Goal: Find specific page/section: Find specific page/section

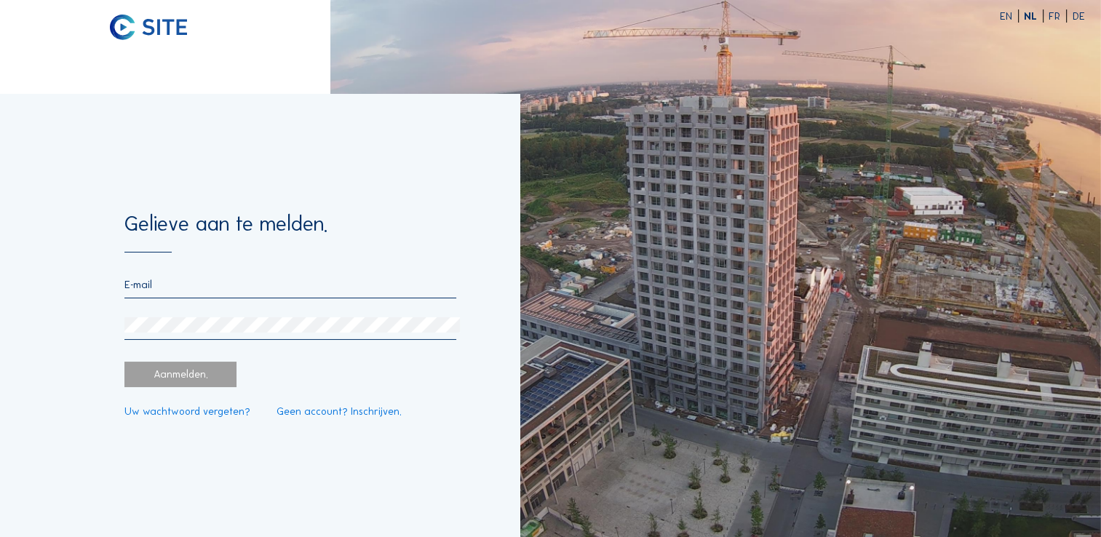
click at [207, 290] on input "email" at bounding box center [290, 284] width 332 height 13
type input "[EMAIL_ADDRESS][DOMAIN_NAME]"
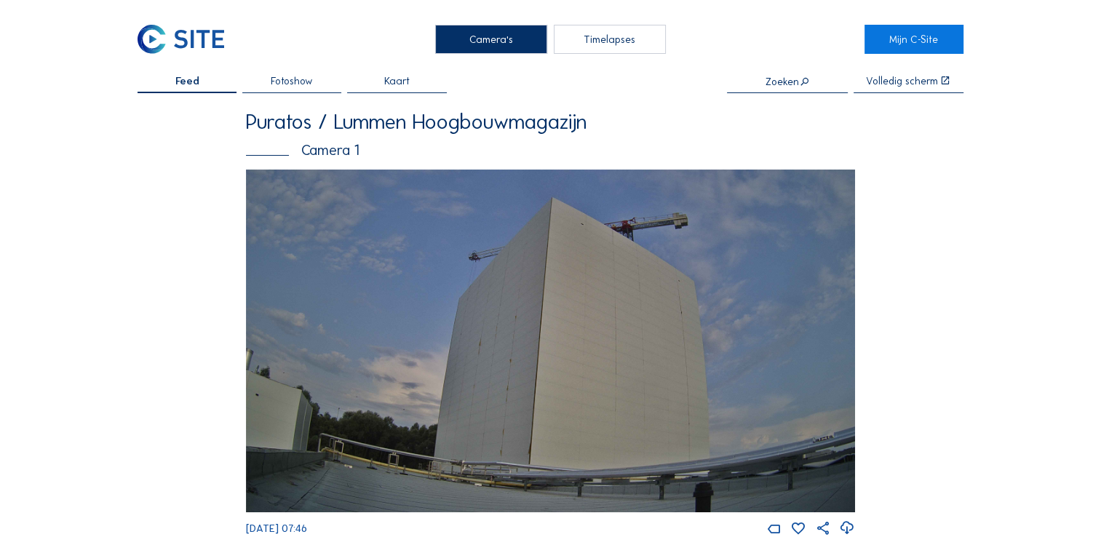
click at [291, 81] on span "Fotoshow" at bounding box center [292, 81] width 42 height 10
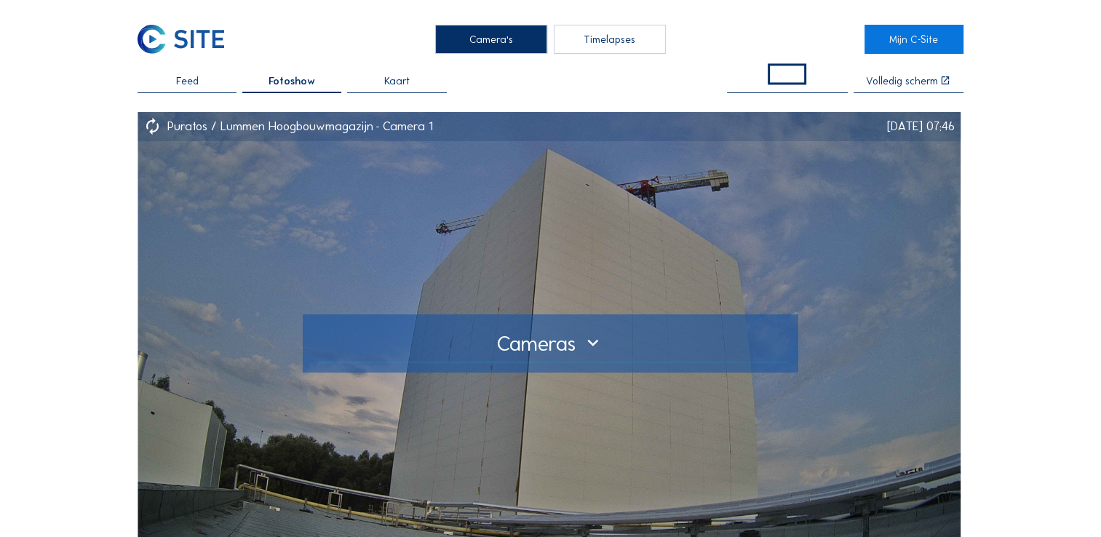
click at [334, 229] on img at bounding box center [549, 343] width 823 height 462
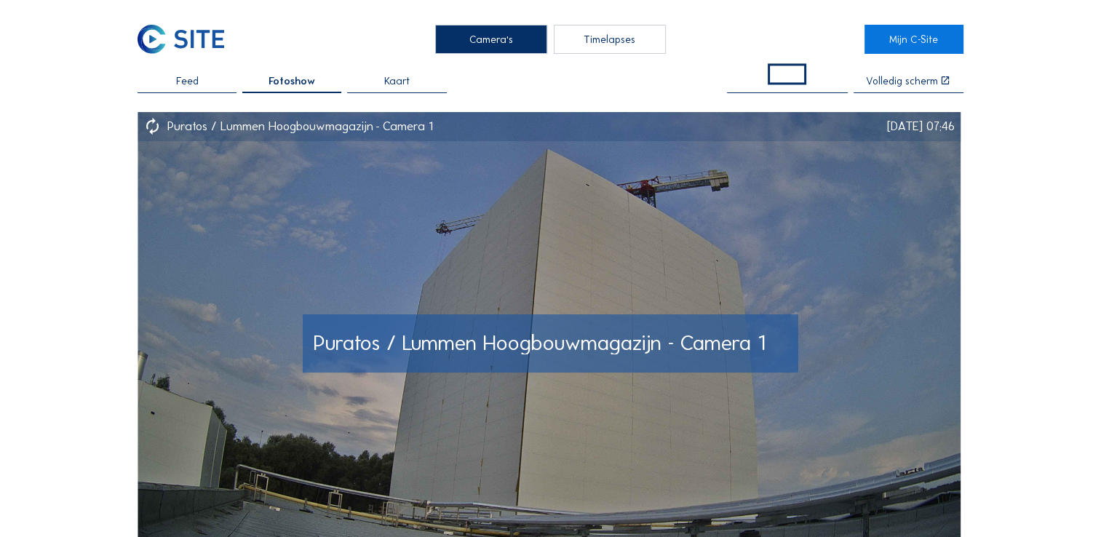
click at [274, 246] on img at bounding box center [549, 343] width 823 height 462
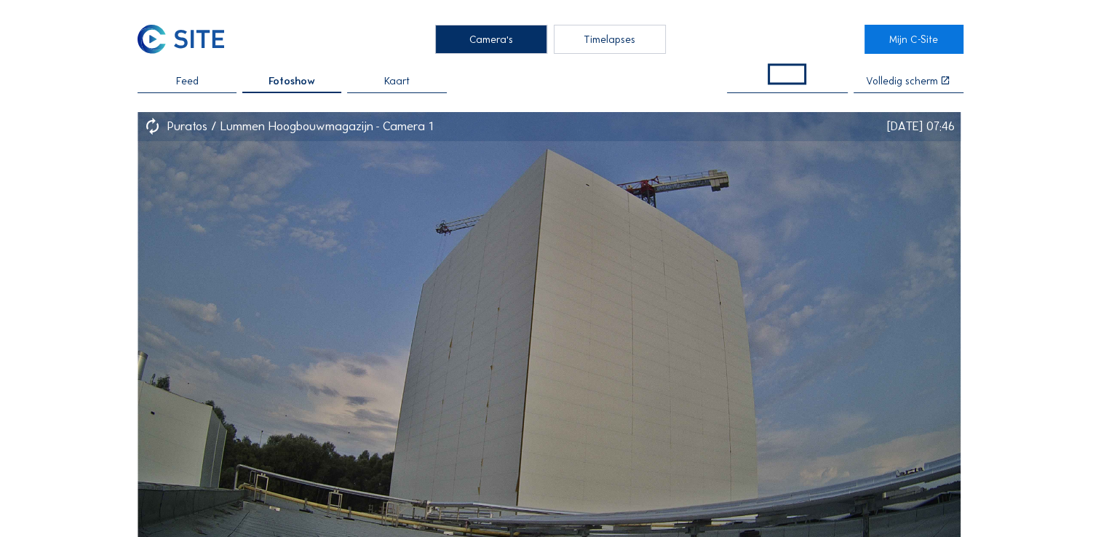
click at [167, 86] on div "Feed" at bounding box center [187, 84] width 99 height 17
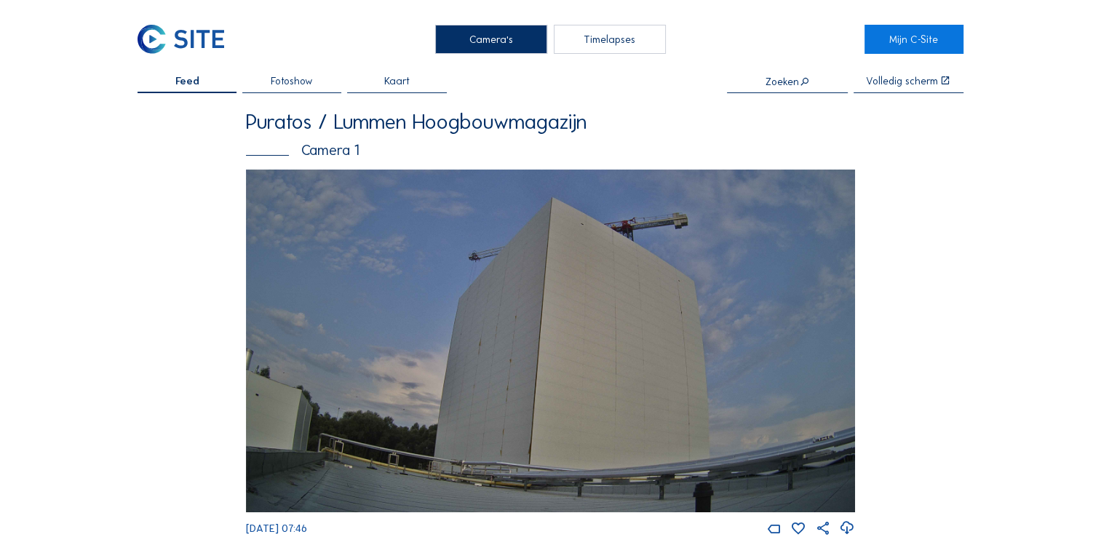
click at [419, 301] on img at bounding box center [550, 341] width 609 height 343
